Goal: Information Seeking & Learning: Learn about a topic

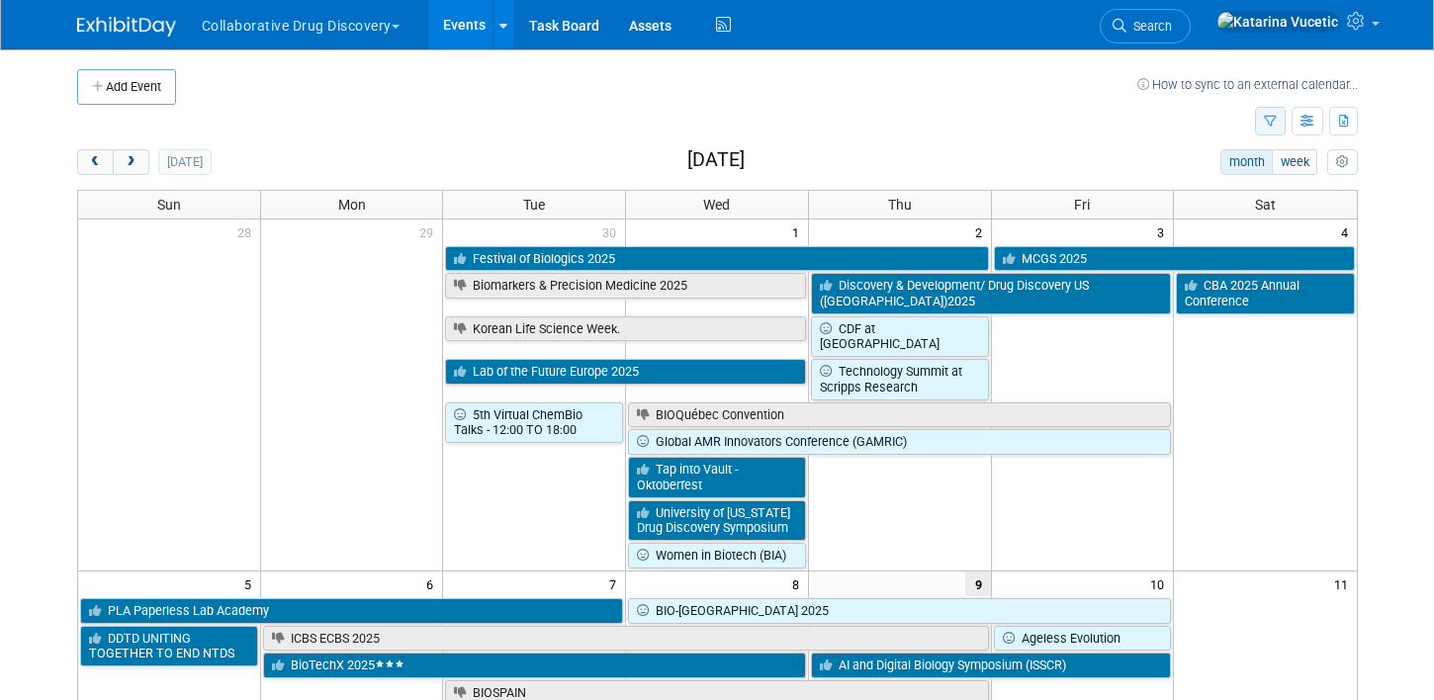
click at [1273, 121] on icon "button" at bounding box center [1270, 122] width 13 height 13
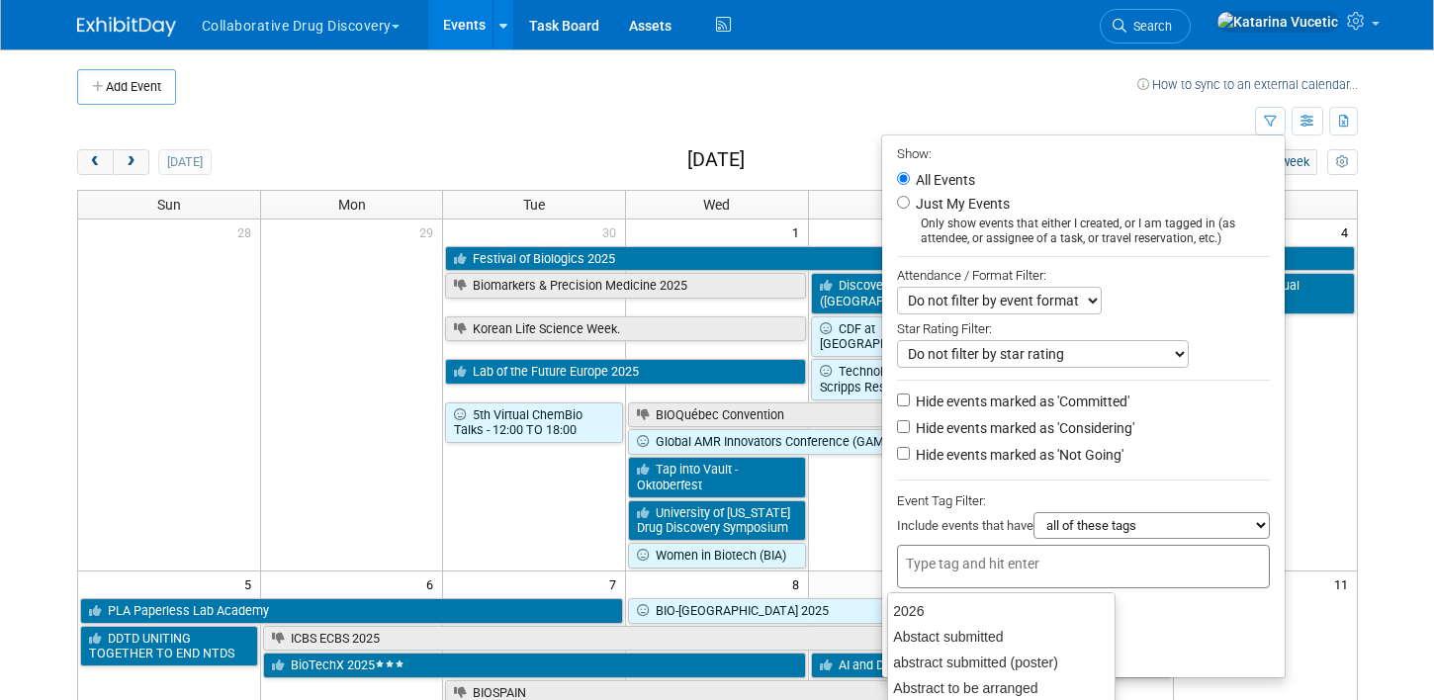
click at [956, 574] on input "text" at bounding box center [985, 564] width 158 height 20
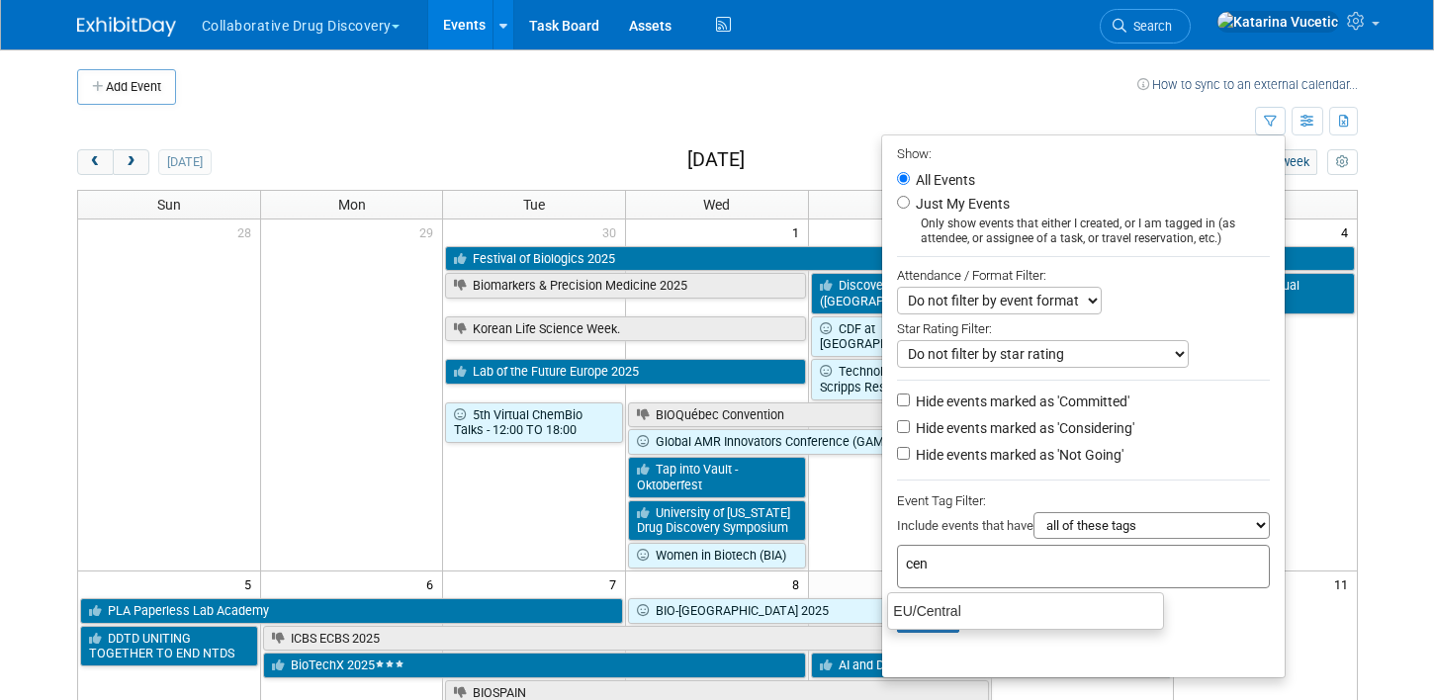
type input "cent"
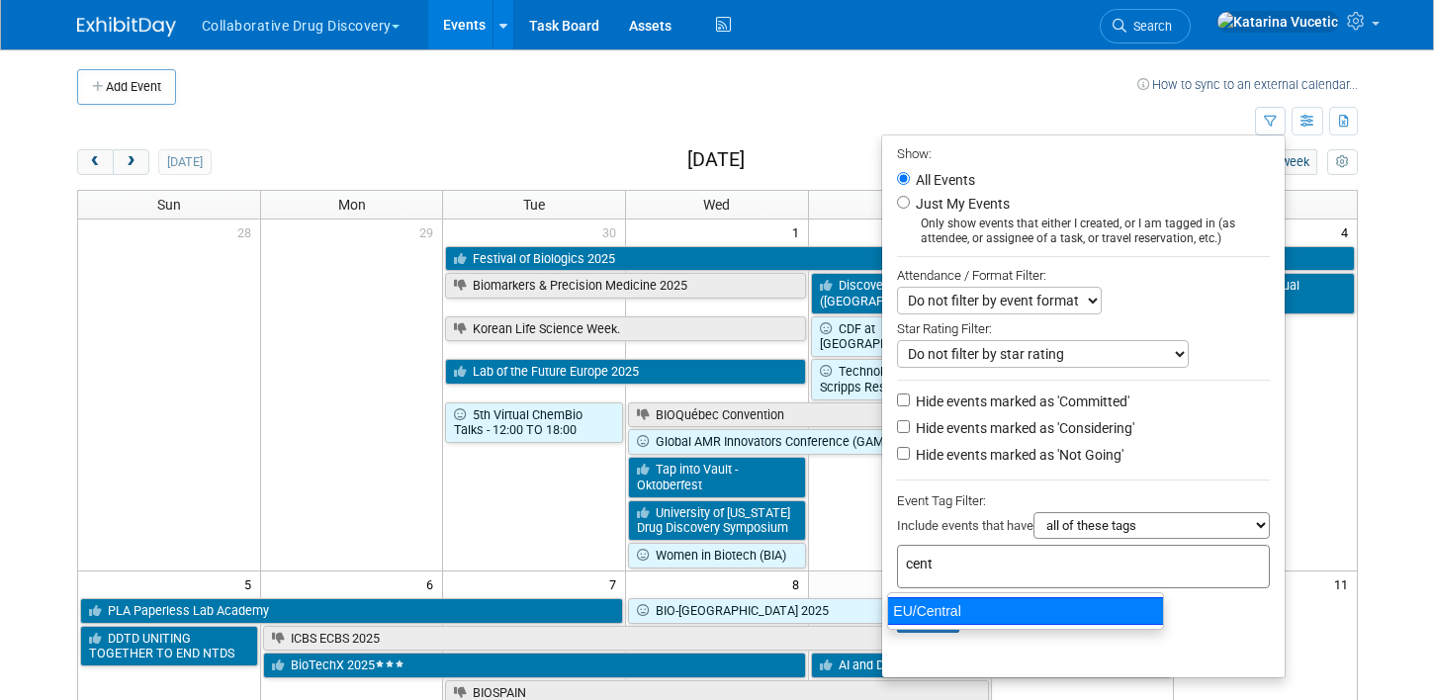
click at [932, 609] on div "EU/Central" at bounding box center [1025, 611] width 277 height 28
type input "EU/Central"
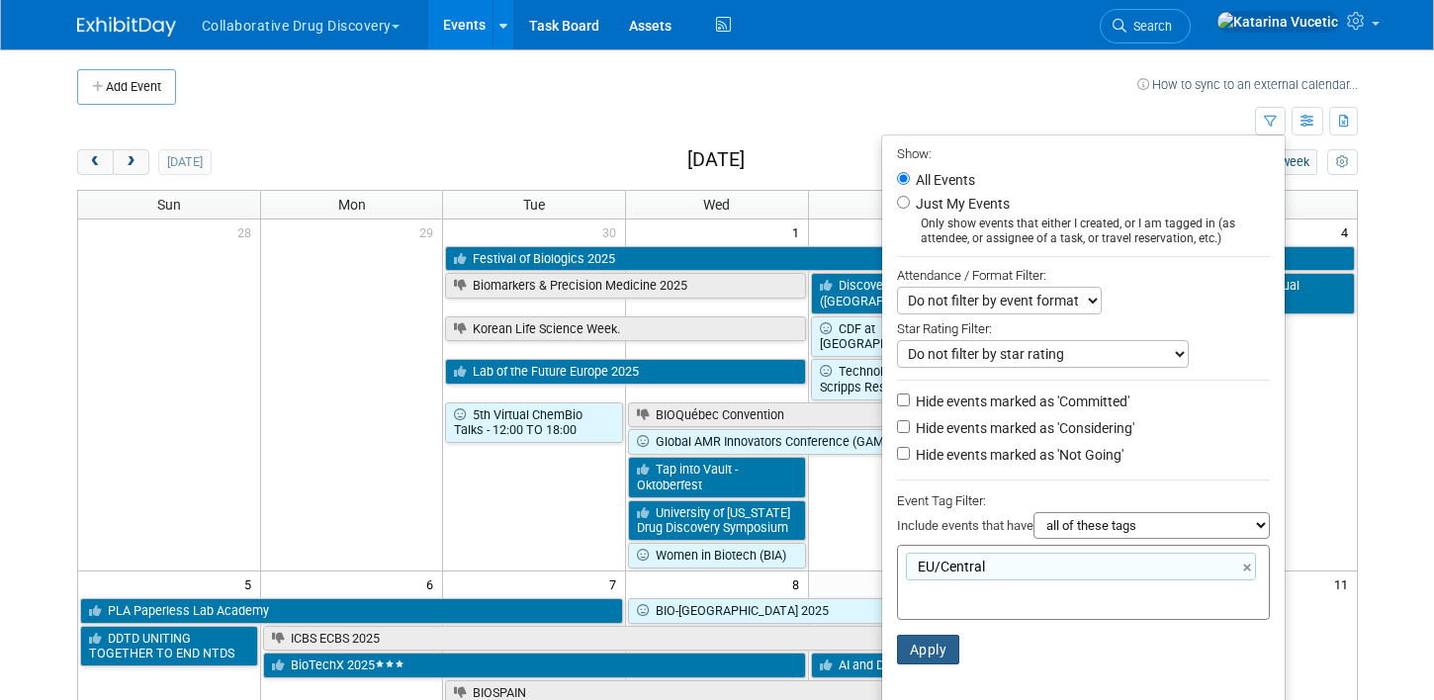
click at [913, 647] on button "Apply" at bounding box center [928, 650] width 63 height 30
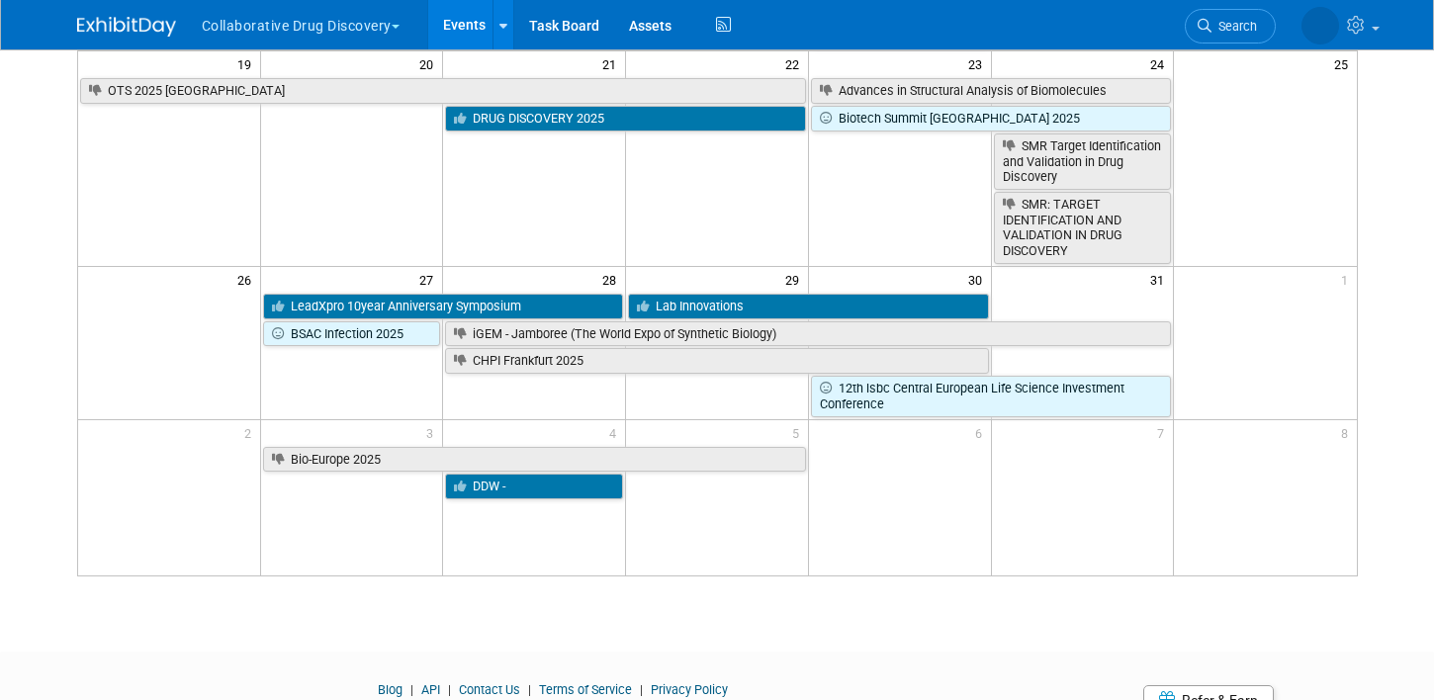
scroll to position [792, 0]
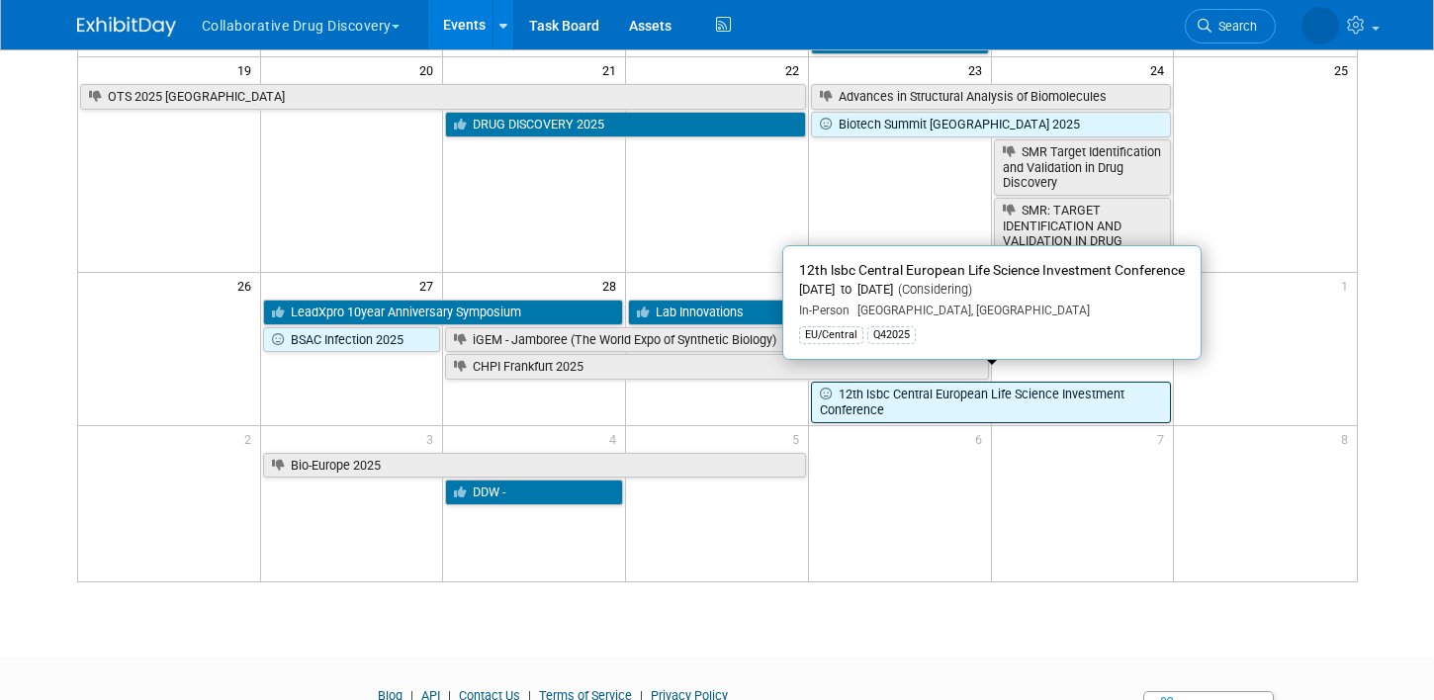
click at [893, 387] on link "12th lsbc Central European Life Science Investment Conference" at bounding box center [991, 402] width 360 height 41
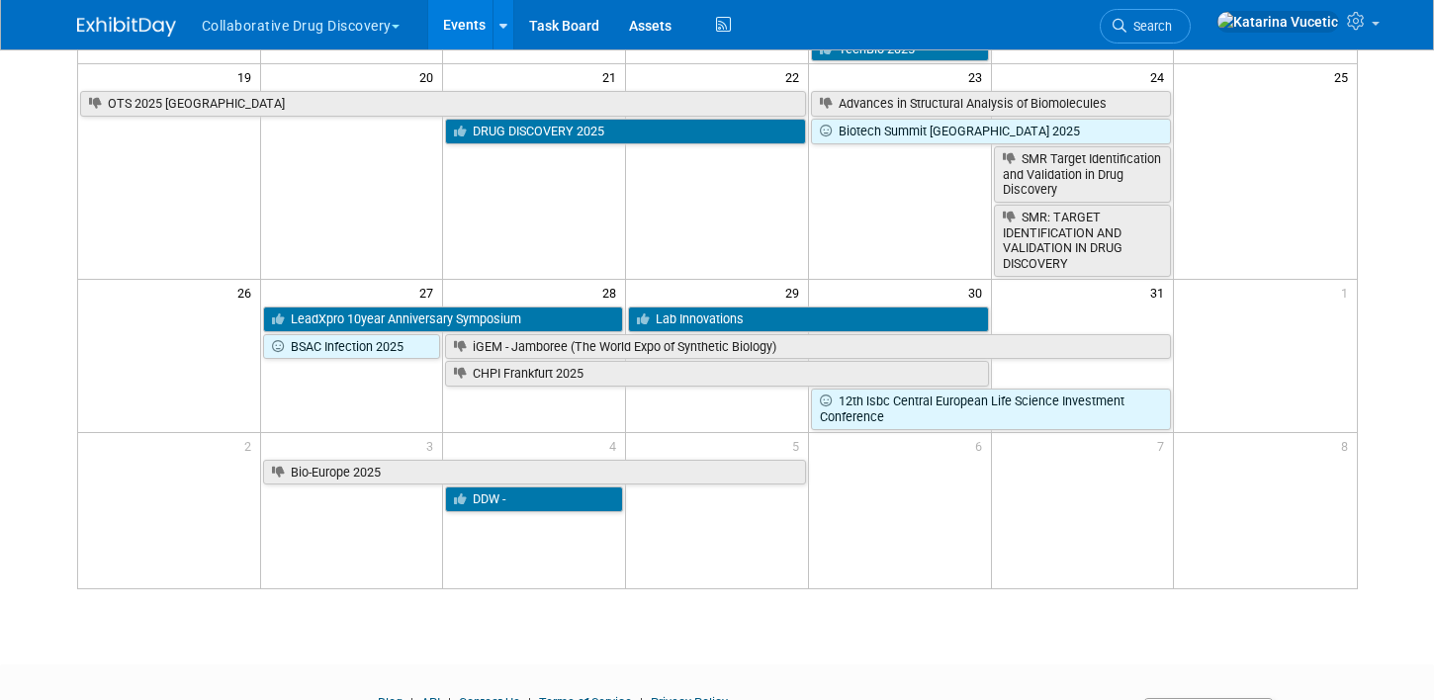
scroll to position [757, 0]
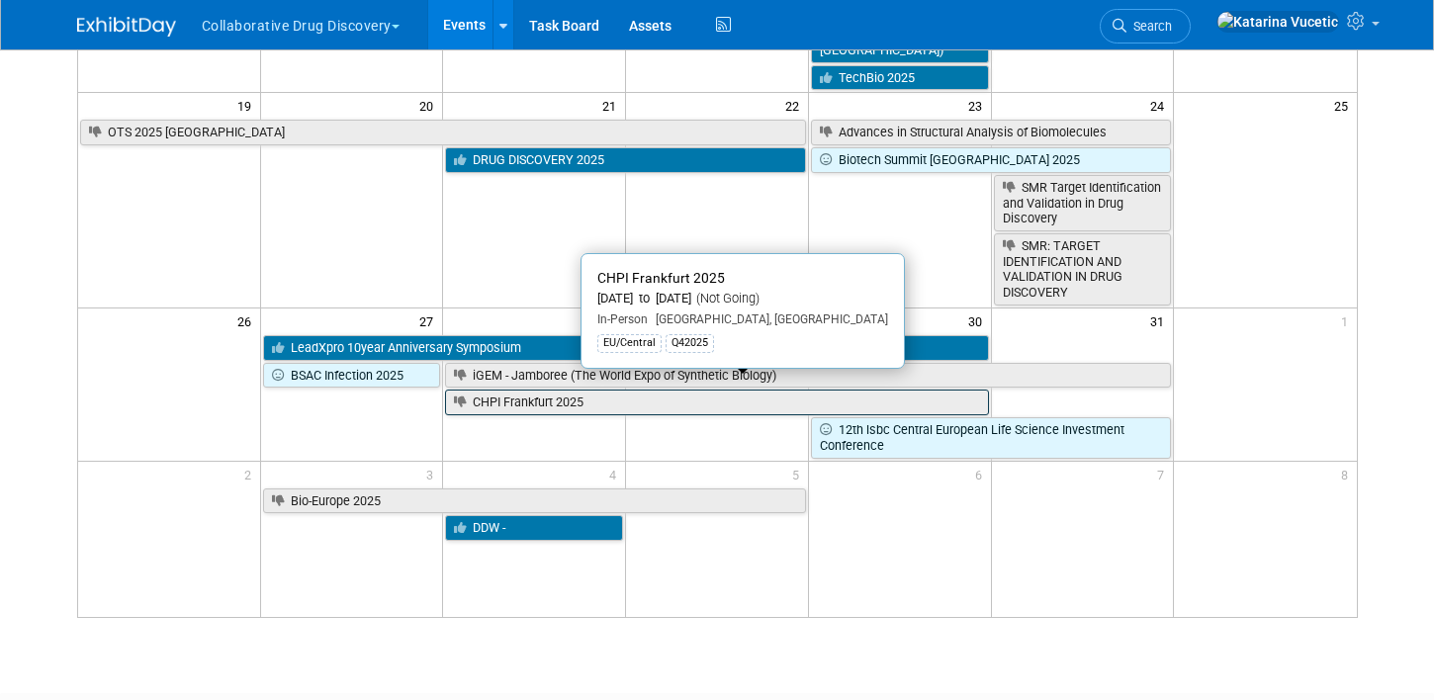
click at [531, 392] on link "CHPI Frankfurt 2025" at bounding box center [716, 403] width 543 height 26
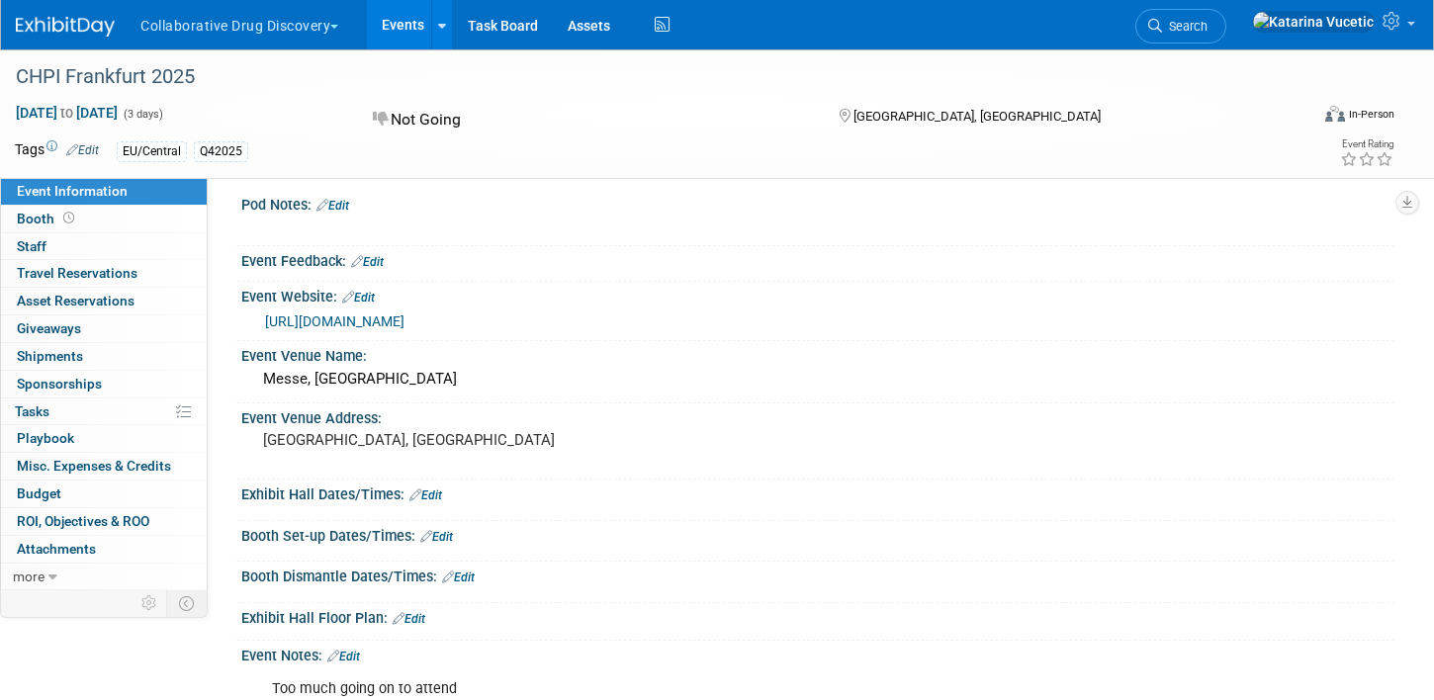
scroll to position [46, 0]
